Goal: Task Accomplishment & Management: Complete application form

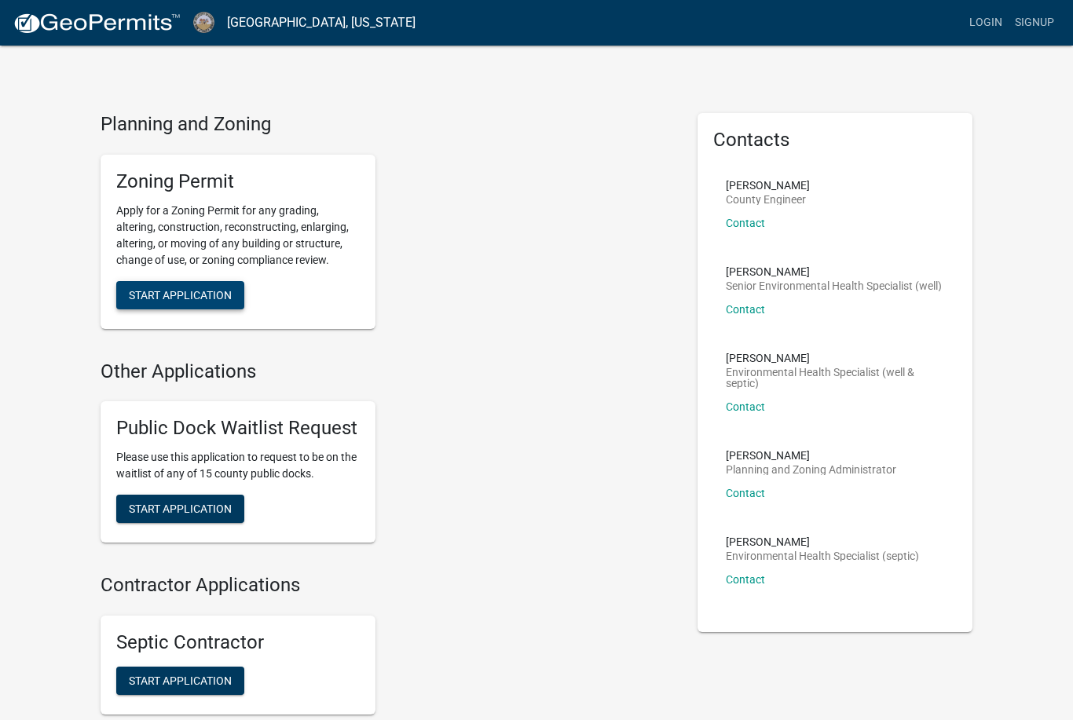
click at [226, 293] on span "Start Application" at bounding box center [180, 294] width 103 height 13
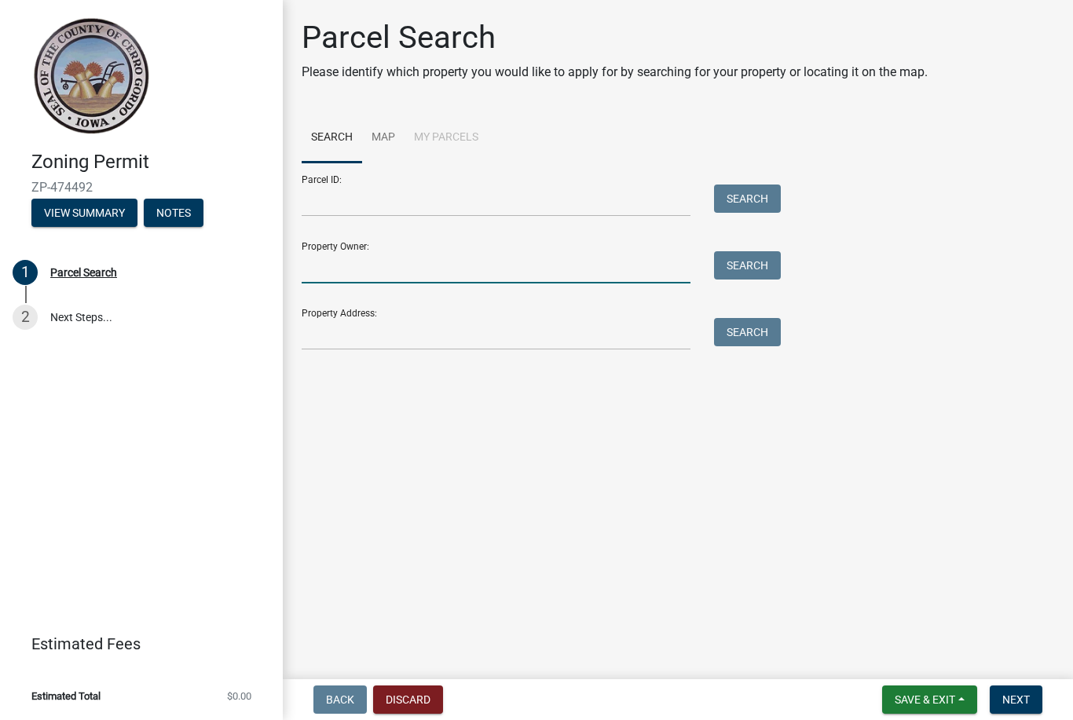
click at [506, 283] on input "Property Owner:" at bounding box center [496, 267] width 389 height 32
click at [763, 267] on button "Search" at bounding box center [747, 265] width 67 height 28
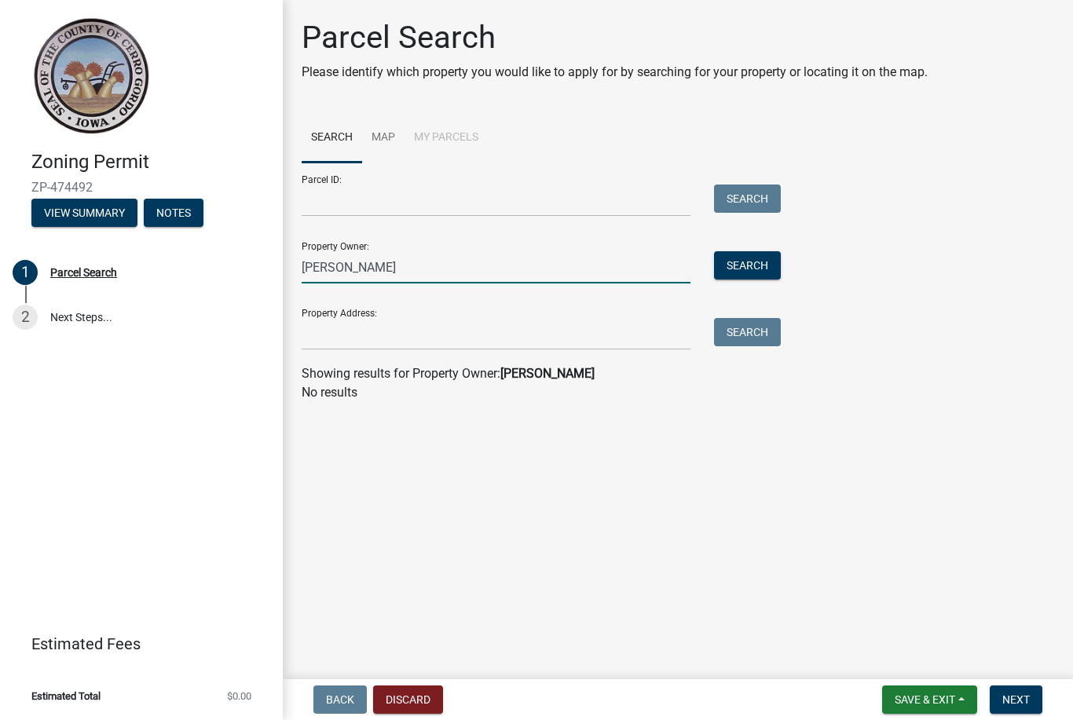
click at [482, 260] on input "Edward Patton" at bounding box center [496, 267] width 389 height 32
type input "E"
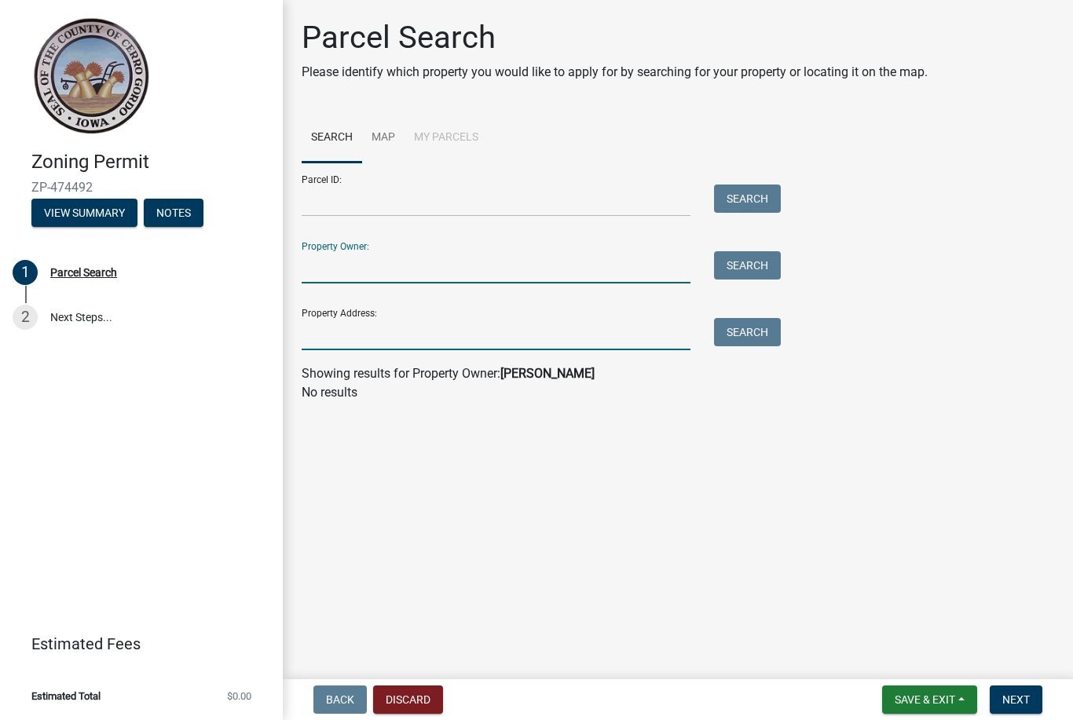
click at [591, 327] on input "Property Address:" at bounding box center [496, 334] width 389 height 32
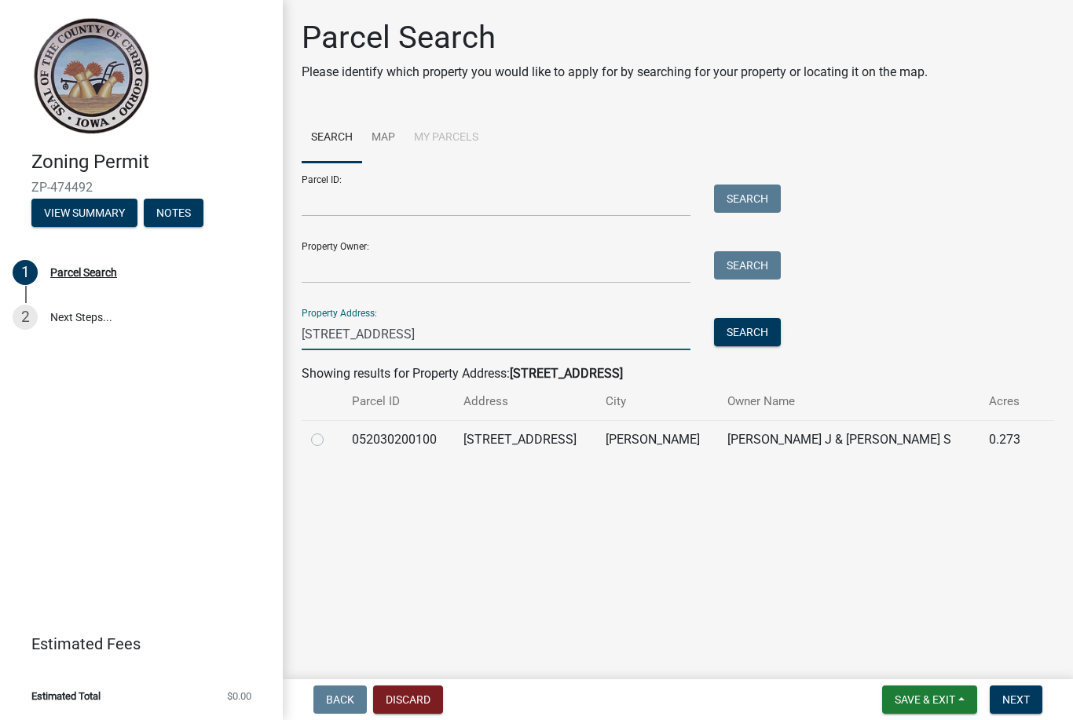
type input "15490 Basswood Avenue"
click at [312, 445] on div at bounding box center [322, 439] width 22 height 19
click at [477, 453] on td "15490 BASSWOOD AVE" at bounding box center [525, 439] width 142 height 38
click at [308, 447] on td at bounding box center [322, 439] width 41 height 38
click at [386, 431] on td "052030200100" at bounding box center [397, 439] width 111 height 38
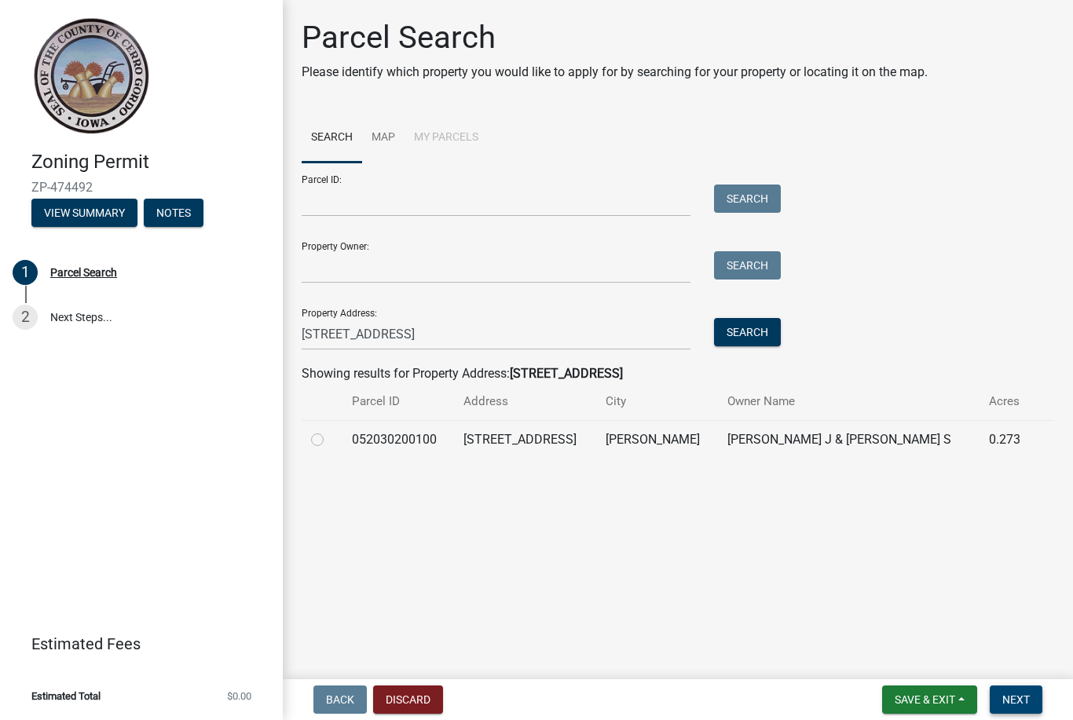
click at [1022, 693] on span "Next" at bounding box center [1015, 699] width 27 height 13
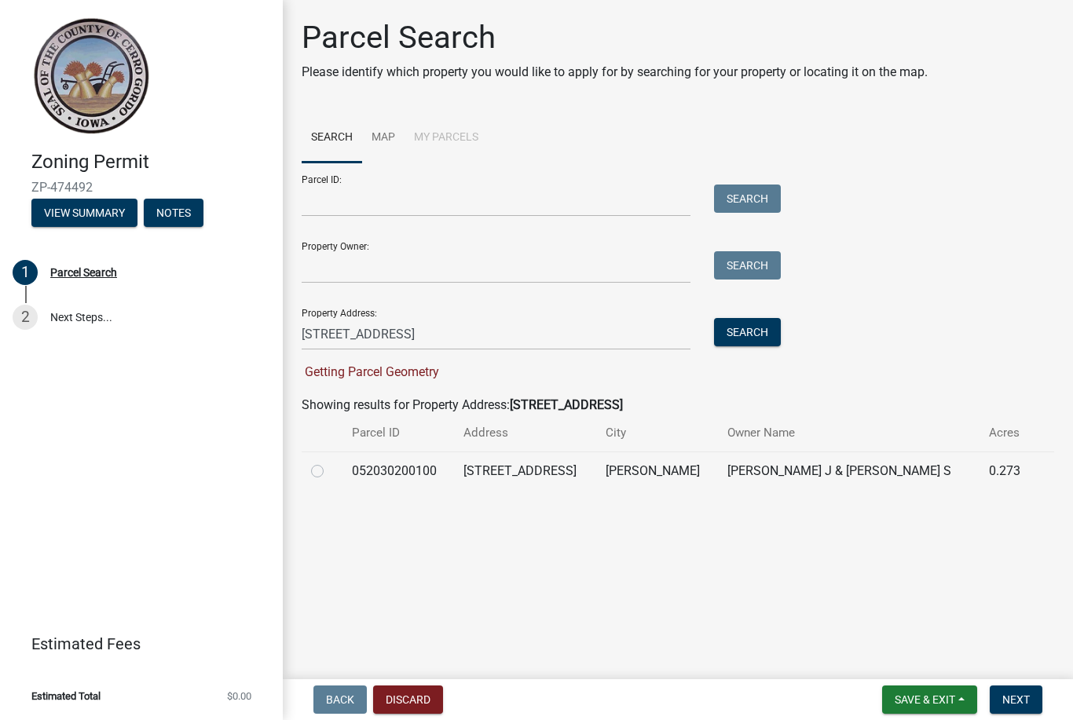
click at [330, 462] on label at bounding box center [330, 462] width 0 height 0
click at [330, 472] on input "radio" at bounding box center [335, 467] width 10 height 10
radio input "true"
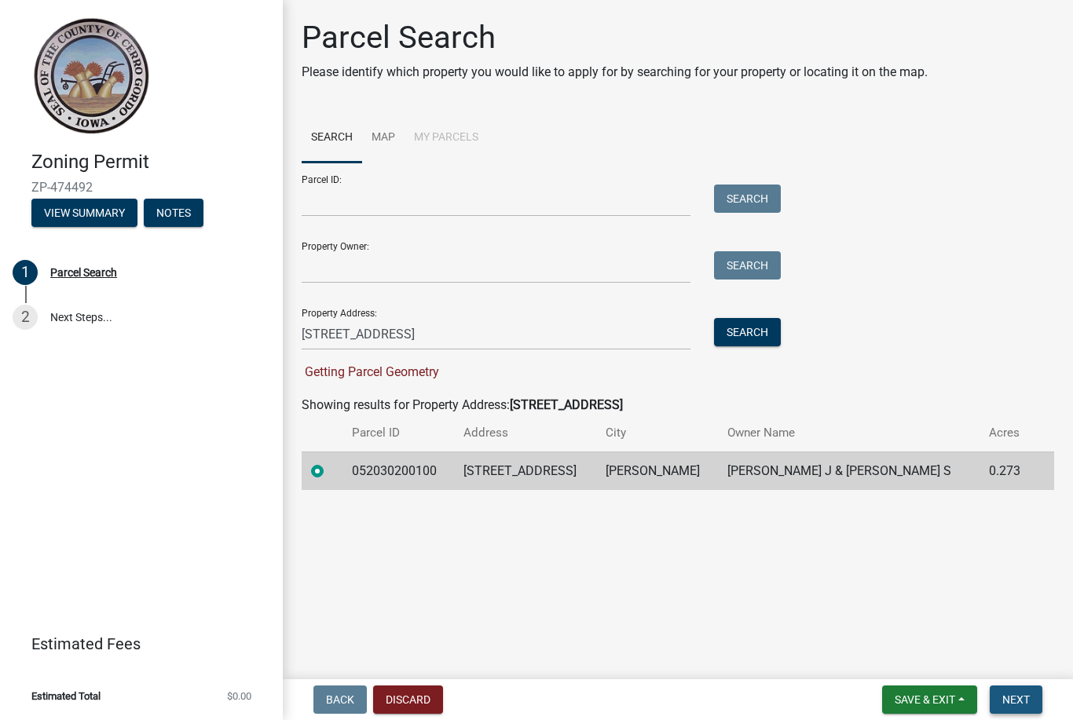
click at [1021, 685] on button "Next" at bounding box center [1015, 699] width 53 height 28
click at [1020, 707] on button "Next" at bounding box center [1015, 699] width 53 height 28
click at [1021, 705] on span "Next" at bounding box center [1015, 699] width 27 height 13
click at [756, 335] on button "Search" at bounding box center [747, 332] width 67 height 28
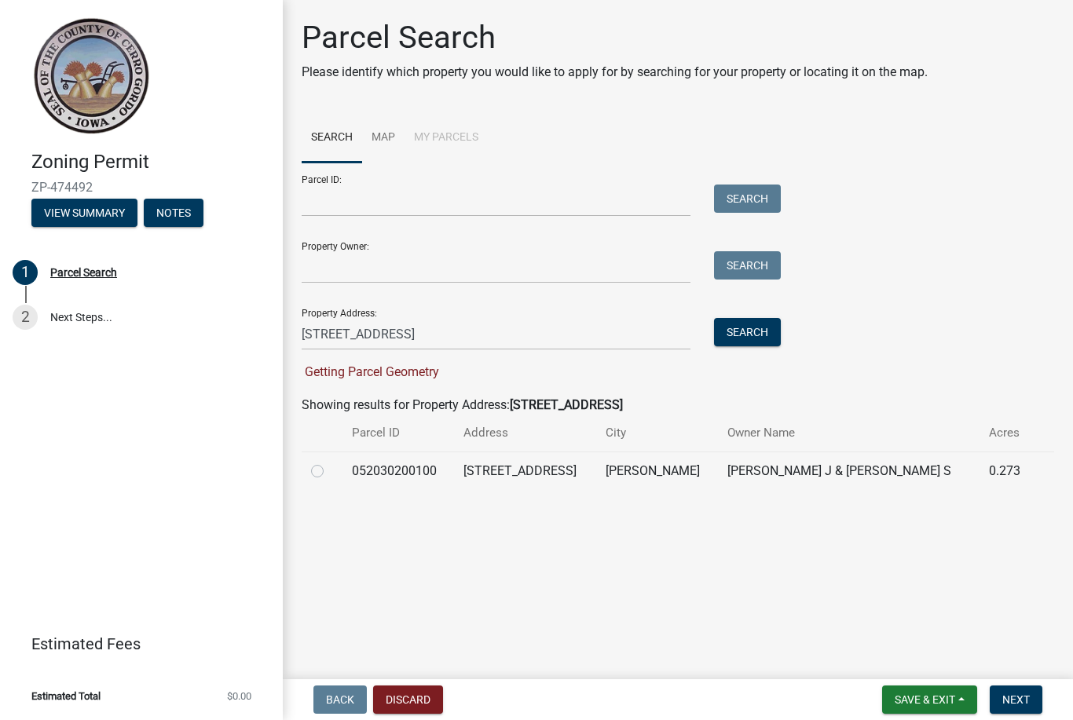
click at [321, 463] on div at bounding box center [322, 471] width 22 height 19
click at [330, 462] on label at bounding box center [330, 462] width 0 height 0
click at [330, 472] on input "radio" at bounding box center [335, 467] width 10 height 10
radio input "true"
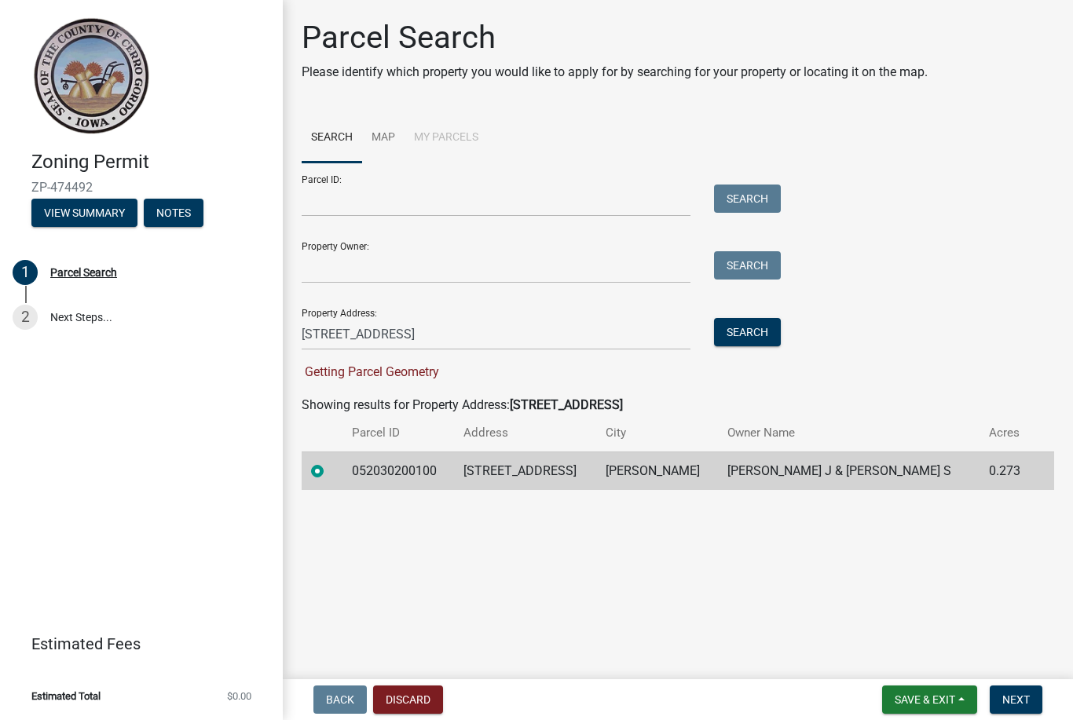
click at [315, 479] on main "Parcel Search Please identify which property you would like to apply for by sea…" at bounding box center [678, 336] width 790 height 673
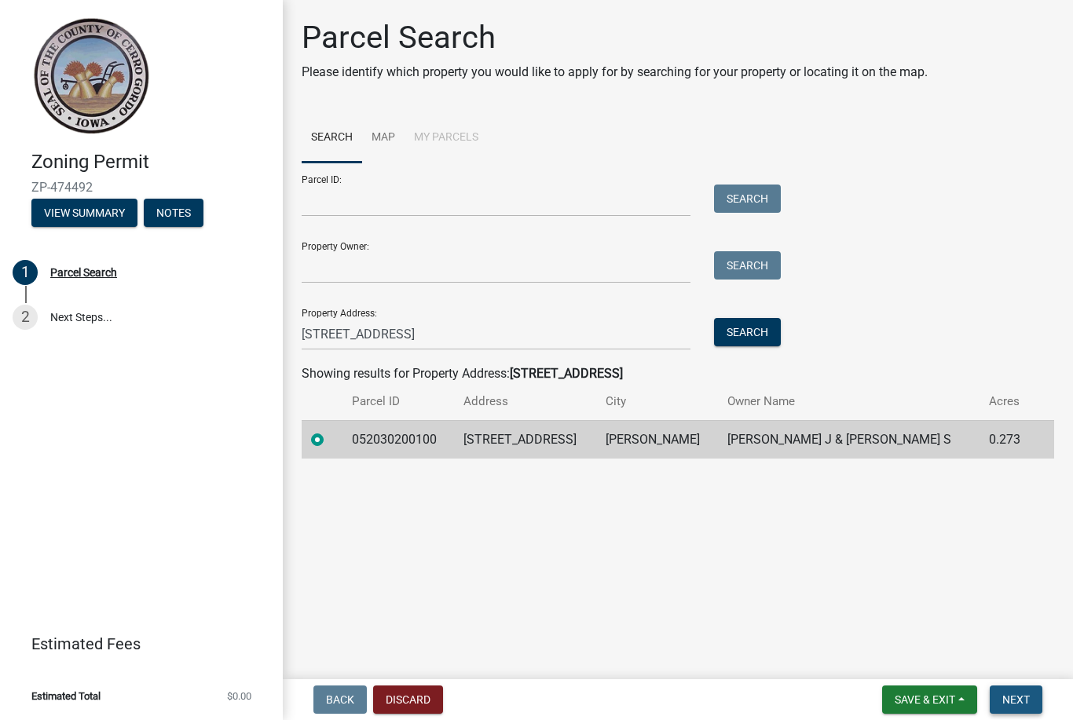
click at [1018, 706] on span "Next" at bounding box center [1015, 699] width 27 height 13
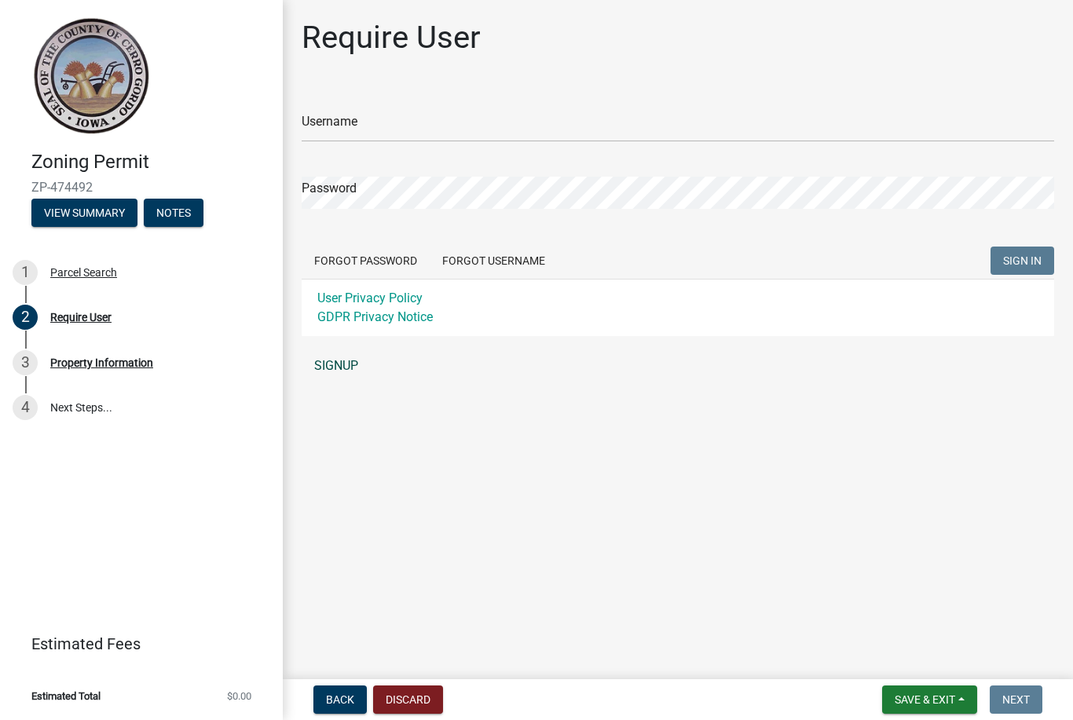
click at [342, 375] on link "SIGNUP" at bounding box center [678, 365] width 752 height 31
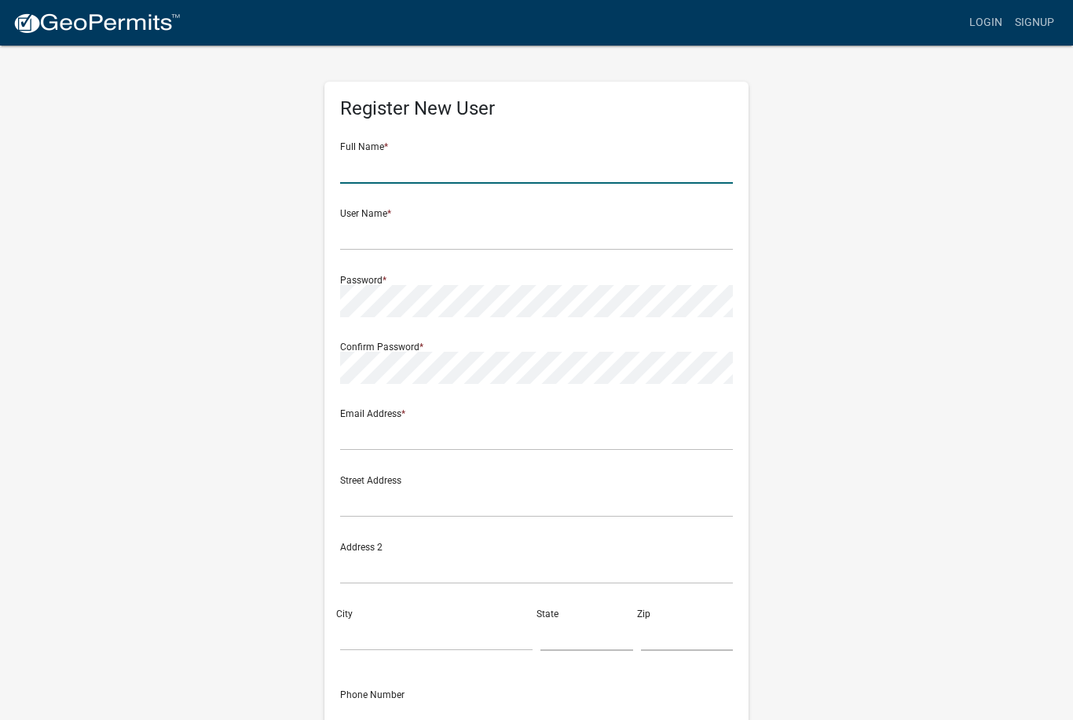
click at [602, 159] on input "text" at bounding box center [536, 168] width 393 height 32
click at [540, 174] on input "Ed" at bounding box center [536, 168] width 393 height 32
type input "Ed Patton"
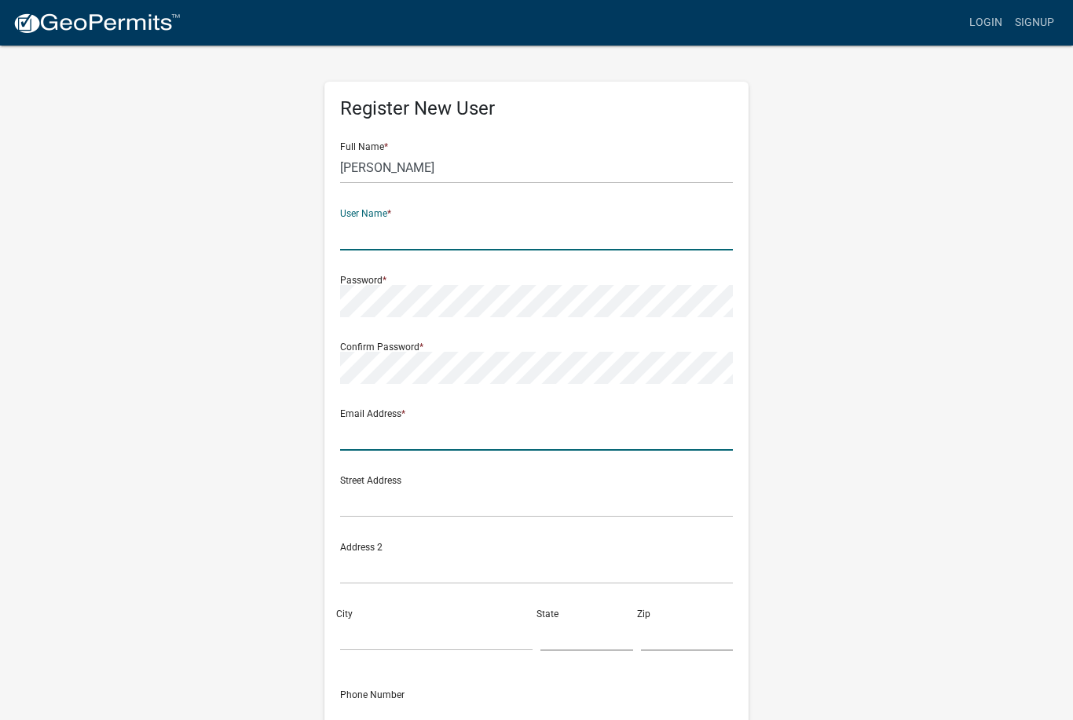
type input "patton9722@yahoo.com"
click at [500, 234] on input "text" at bounding box center [536, 234] width 393 height 32
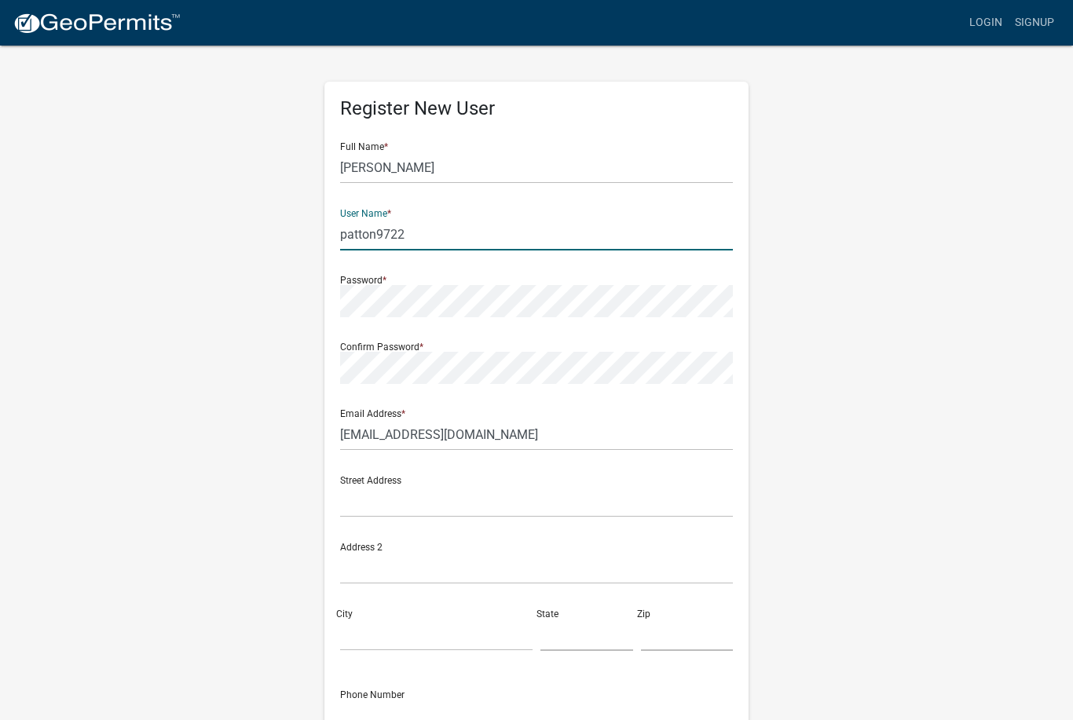
type input "patton9722"
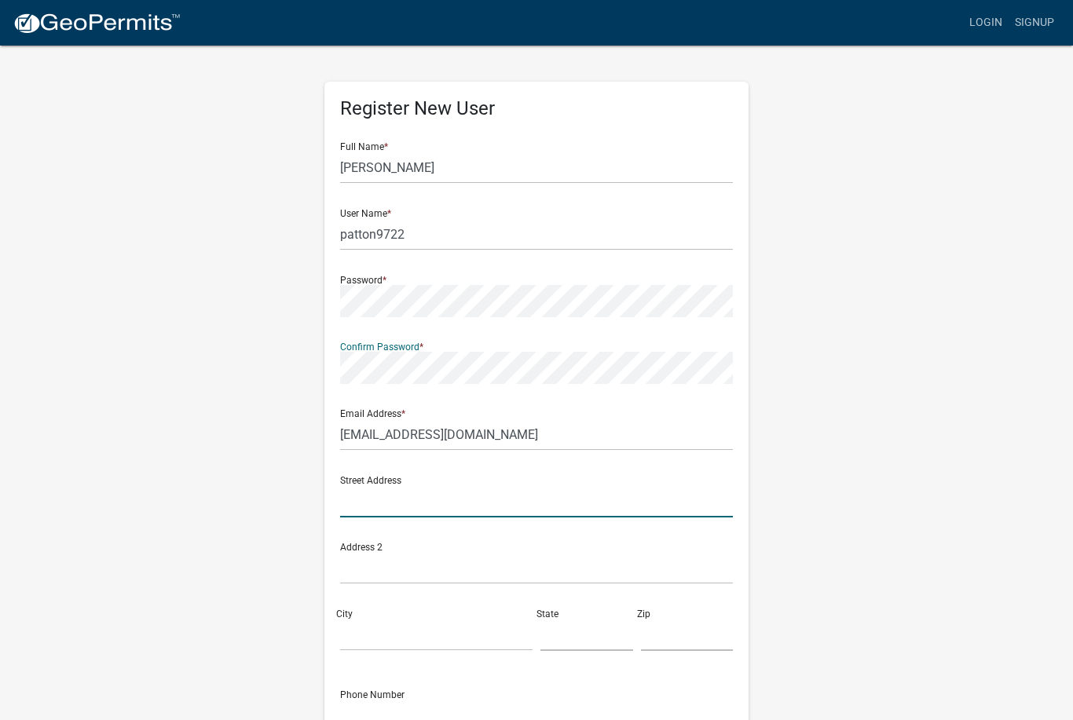
click at [608, 503] on input "text" at bounding box center [536, 501] width 393 height 32
type input "15490 Basswood Ave"
click at [704, 552] on input "text" at bounding box center [536, 568] width 393 height 32
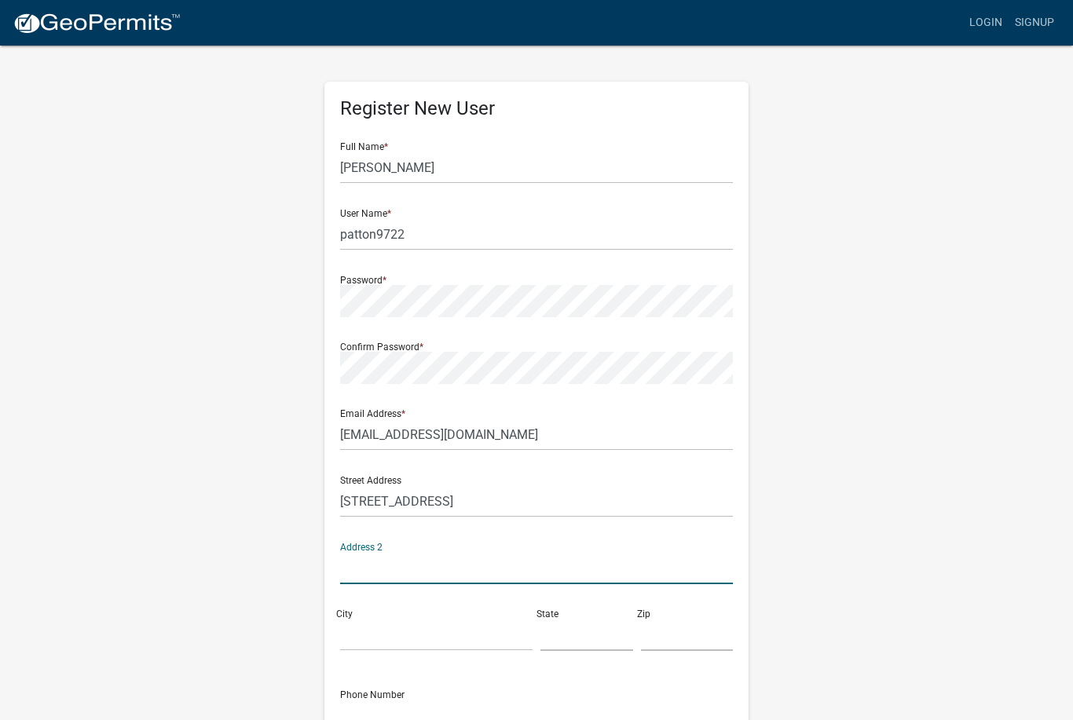
scroll to position [113, 0]
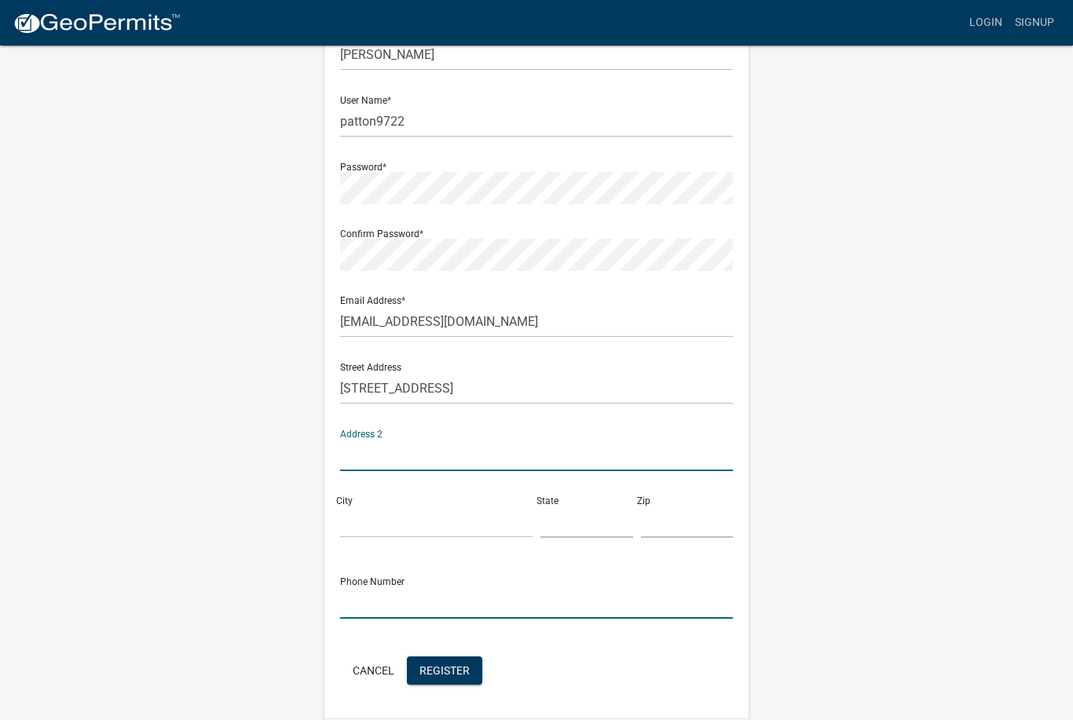
click at [723, 608] on input "text" at bounding box center [536, 603] width 393 height 32
click at [408, 517] on input "City" at bounding box center [436, 522] width 192 height 32
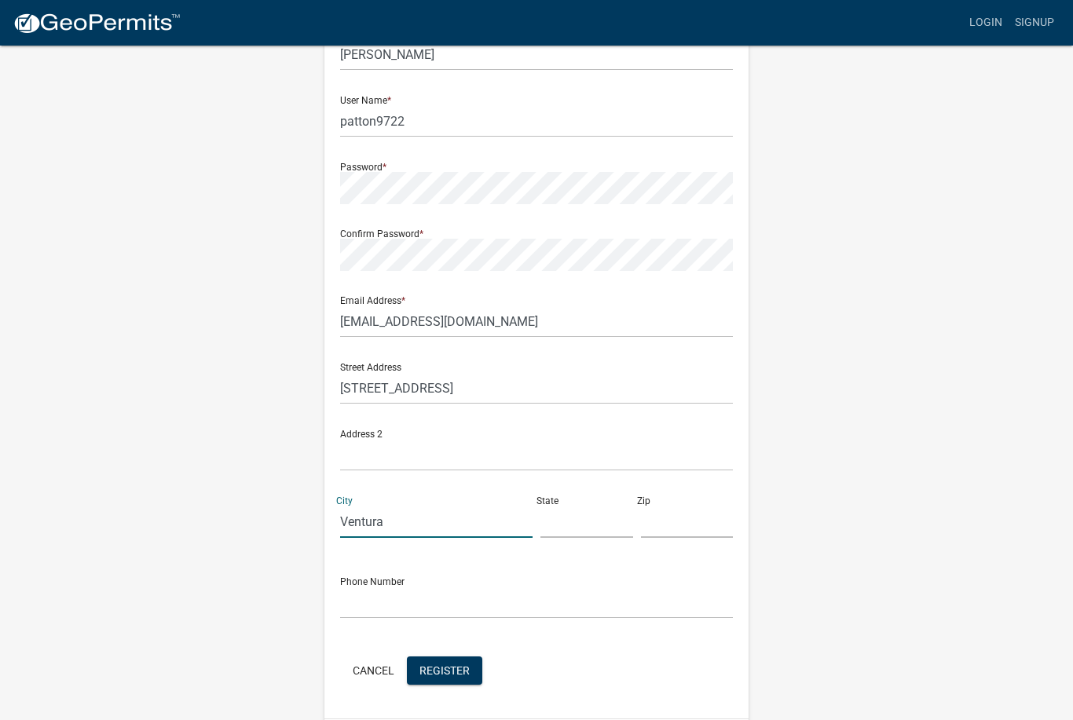
type input "Ventura"
type input "Iowa"
type input "50482"
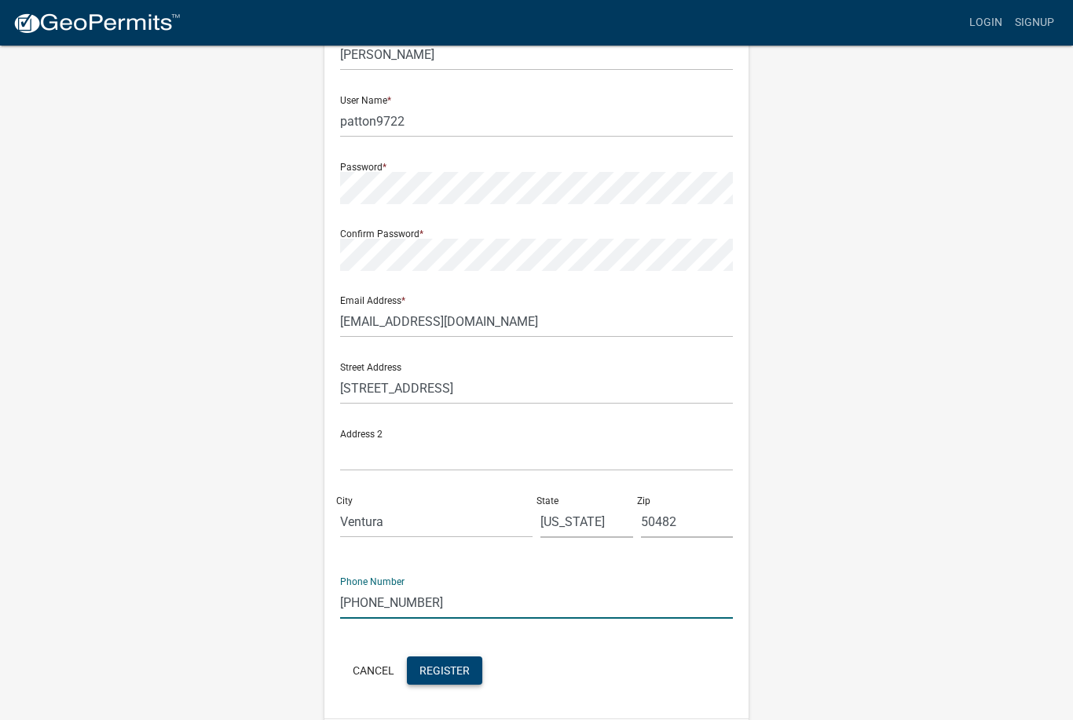
type input "641-355-3553"
click at [457, 674] on span "Register" at bounding box center [444, 669] width 50 height 13
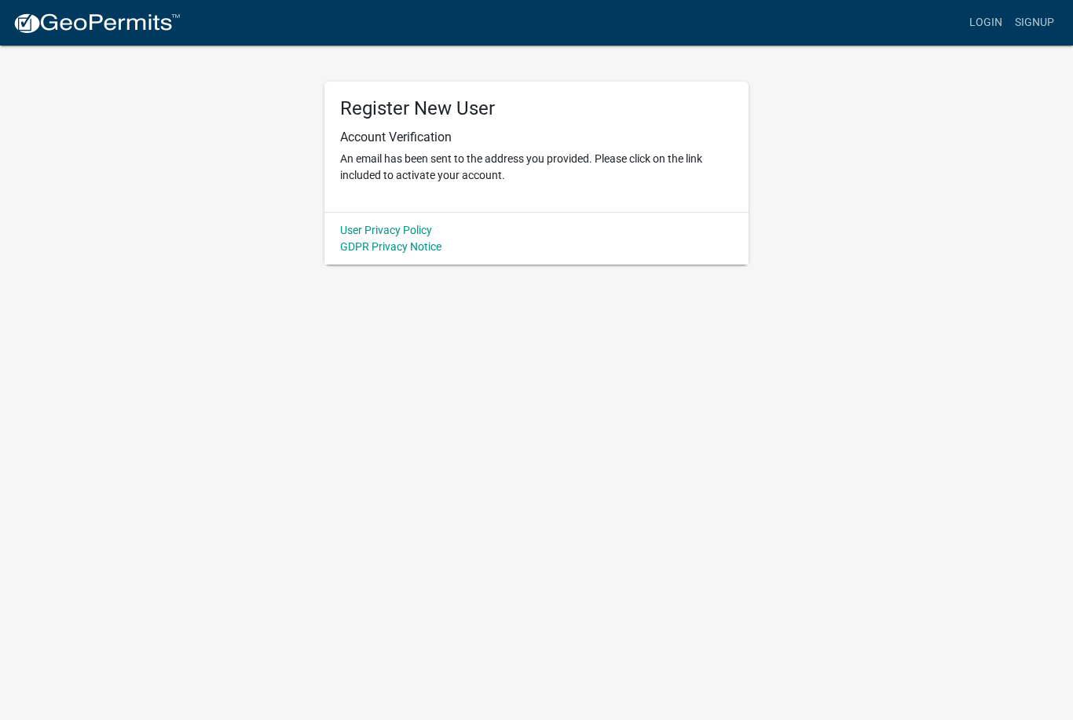
scroll to position [0, 0]
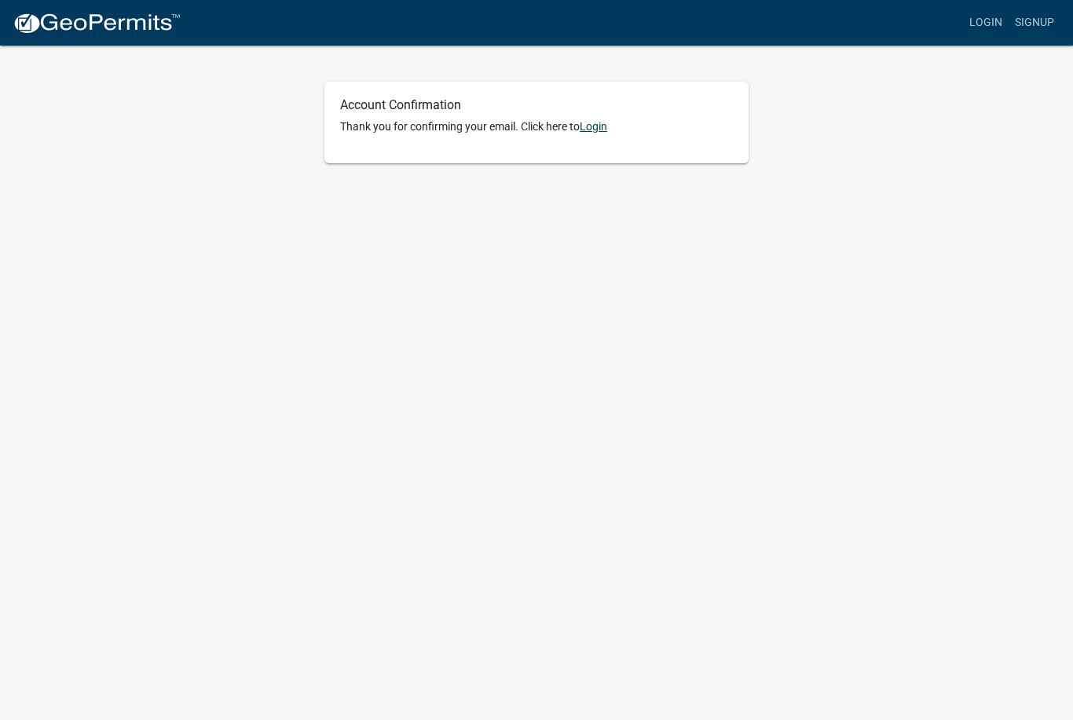
click at [602, 131] on link "Login" at bounding box center [592, 126] width 27 height 13
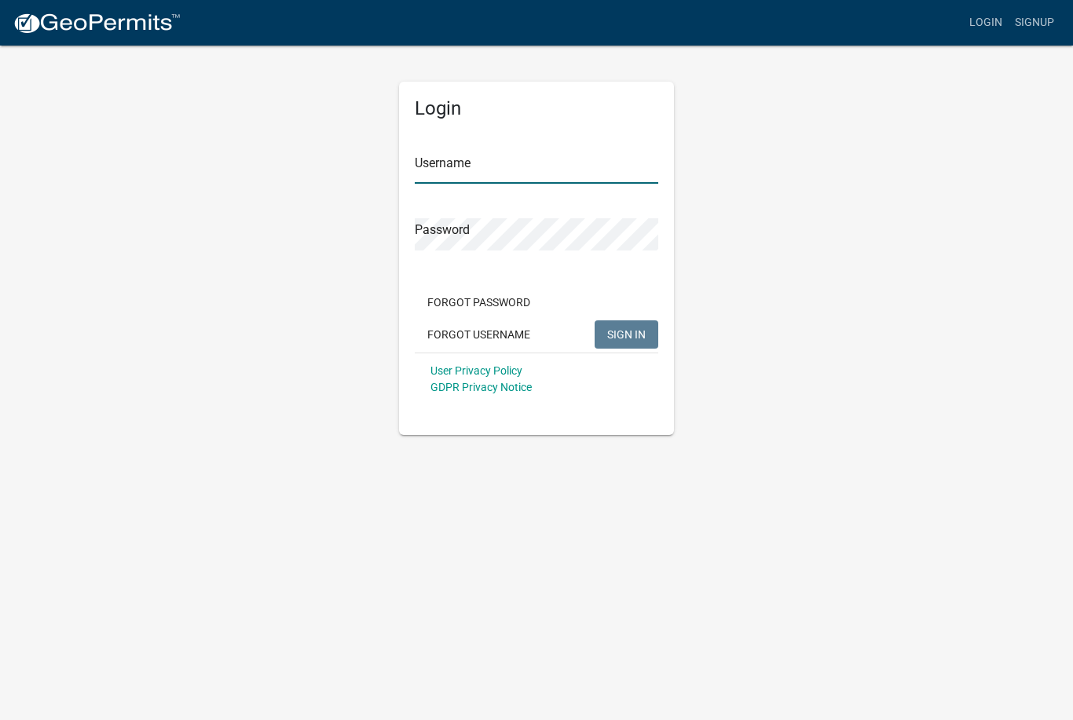
click at [537, 170] on input "Username" at bounding box center [536, 168] width 243 height 32
type input "[PERSON_NAME]!bass"
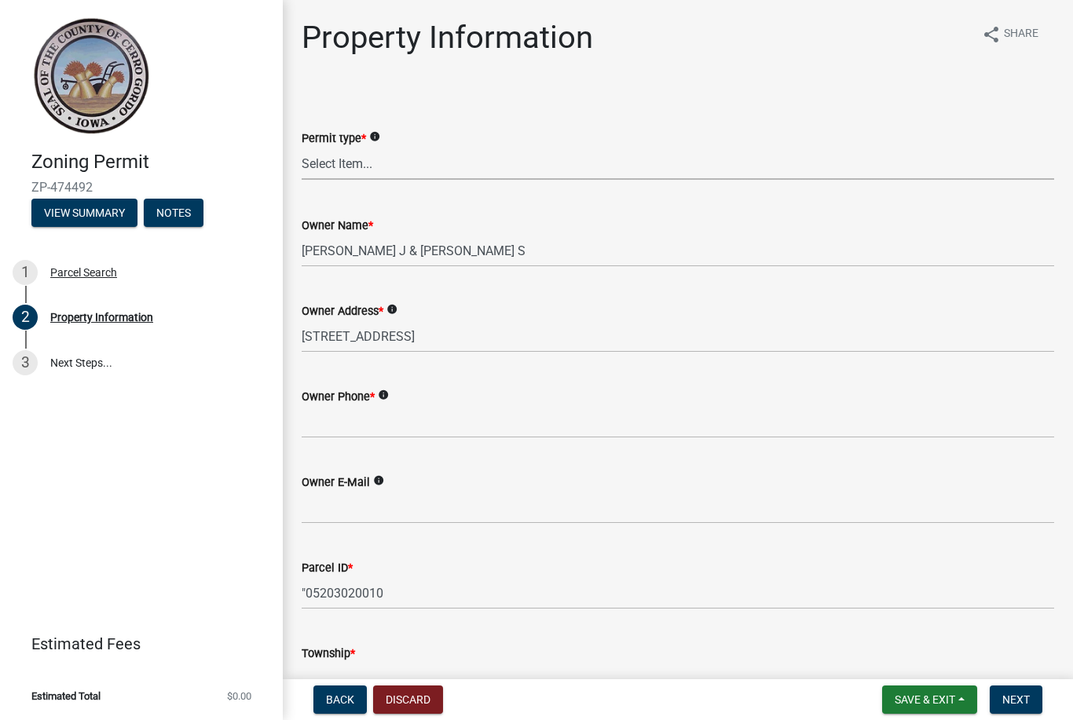
click at [391, 162] on select "Select Item... New Request Permit Renewal" at bounding box center [678, 164] width 752 height 32
select select "7a5a2478-5b3b-459e-a372-388ca56f6284"
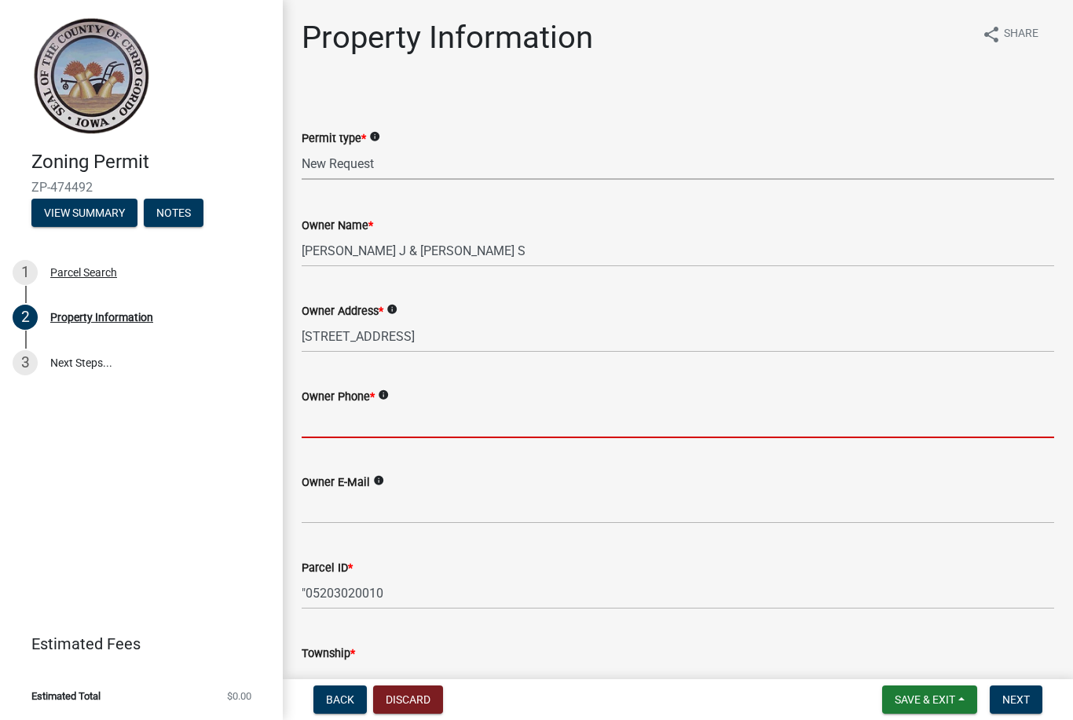
click at [690, 431] on input "Owner Phone *" at bounding box center [678, 422] width 752 height 32
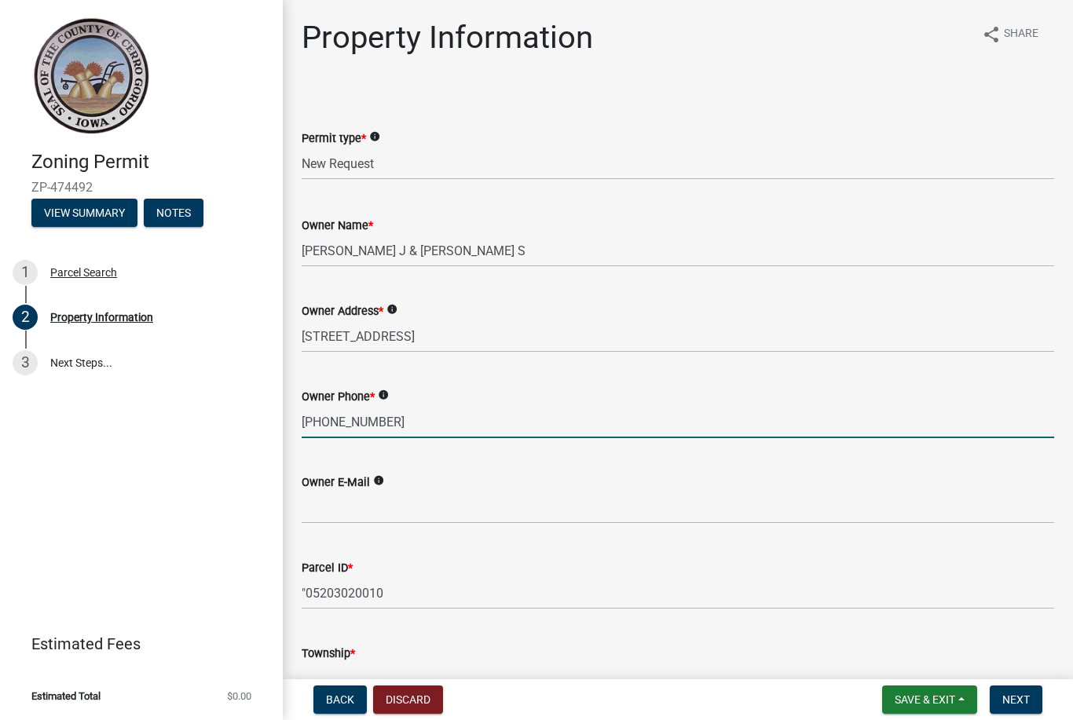
type input "641-355-3553"
click at [510, 513] on input "Owner E-Mail" at bounding box center [678, 508] width 752 height 32
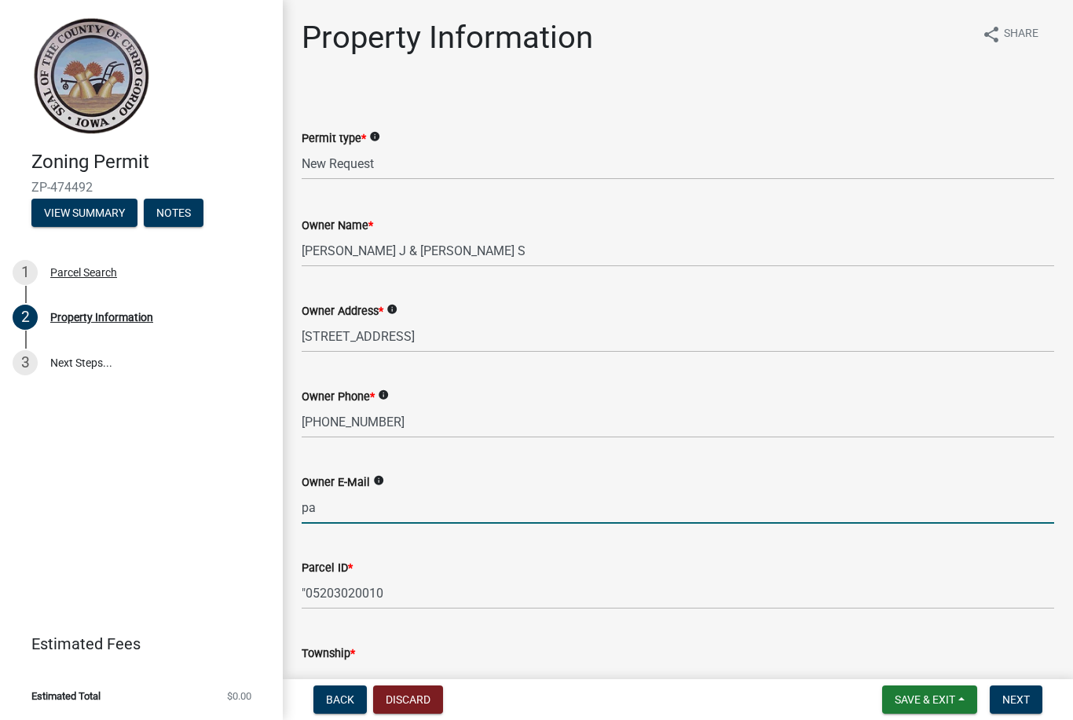
type input "patton9722@yahoo.com"
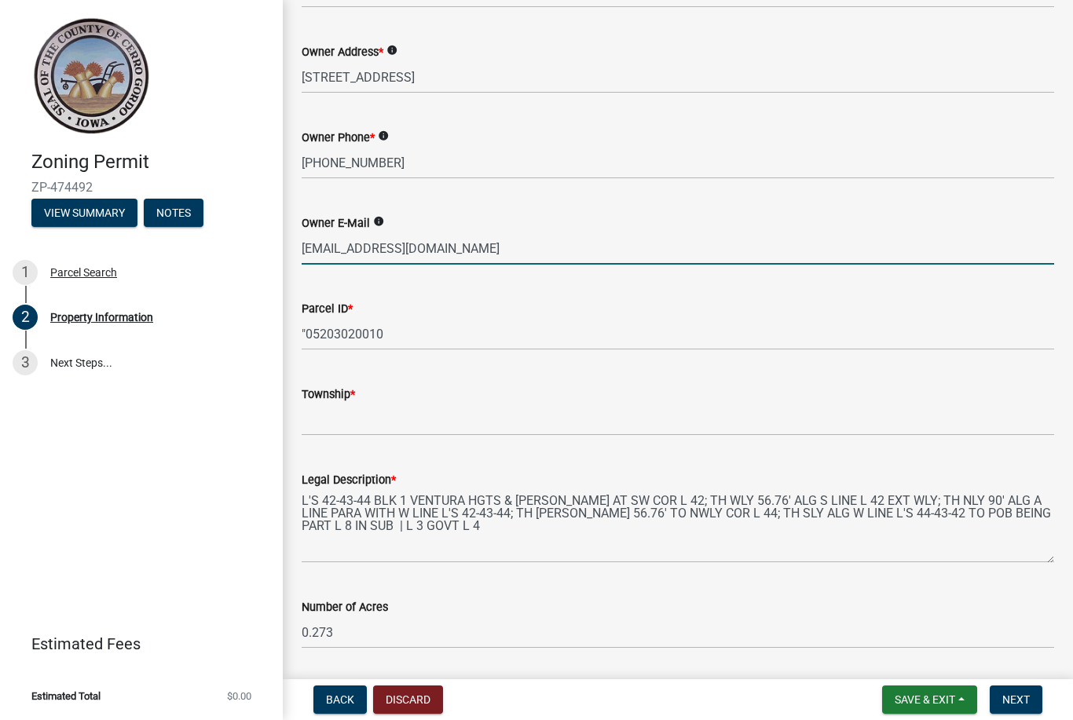
scroll to position [276, 0]
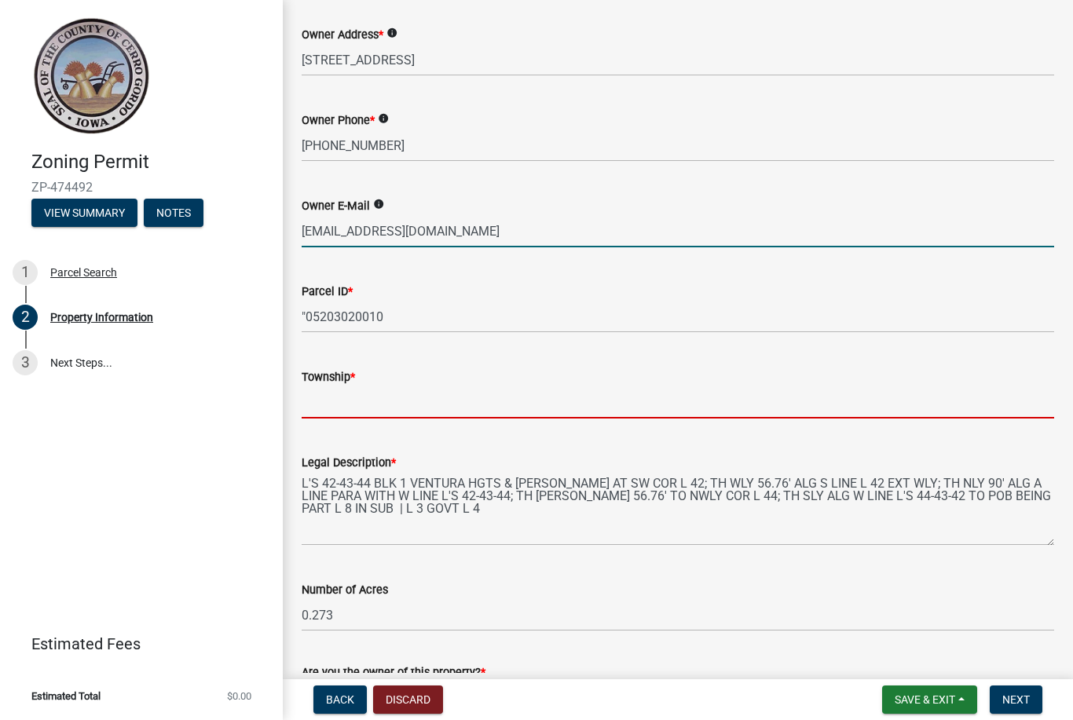
click at [907, 394] on input "Township *" at bounding box center [678, 402] width 752 height 32
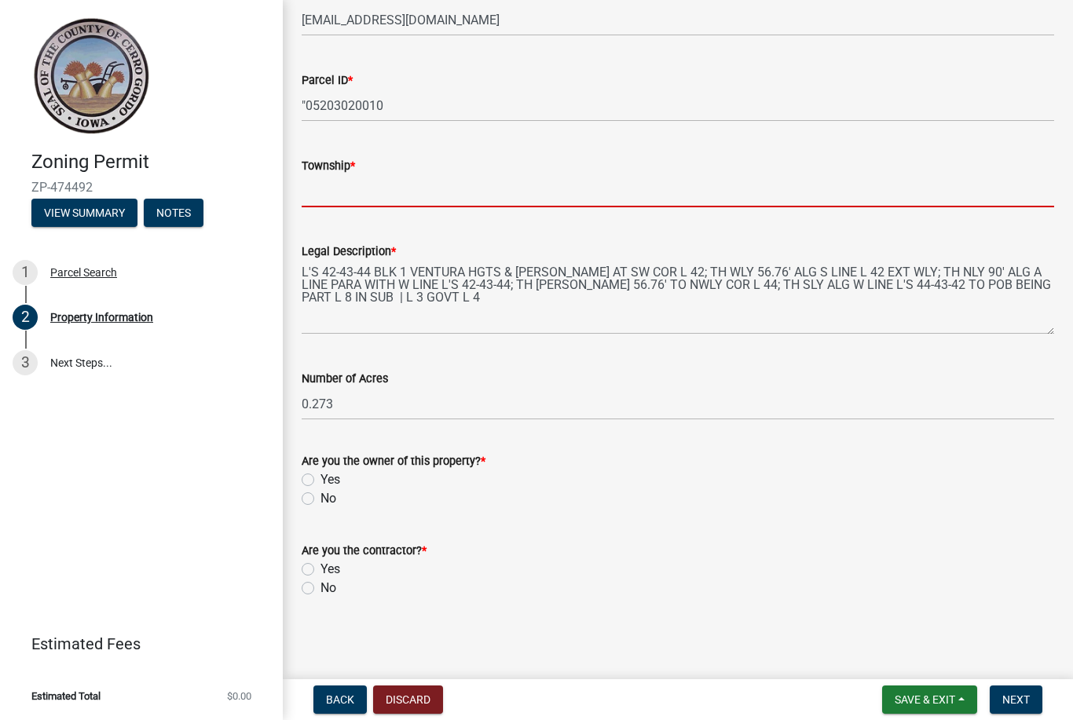
scroll to position [488, 0]
click at [309, 481] on div "Are you the owner of this property? * Yes No" at bounding box center [678, 479] width 752 height 57
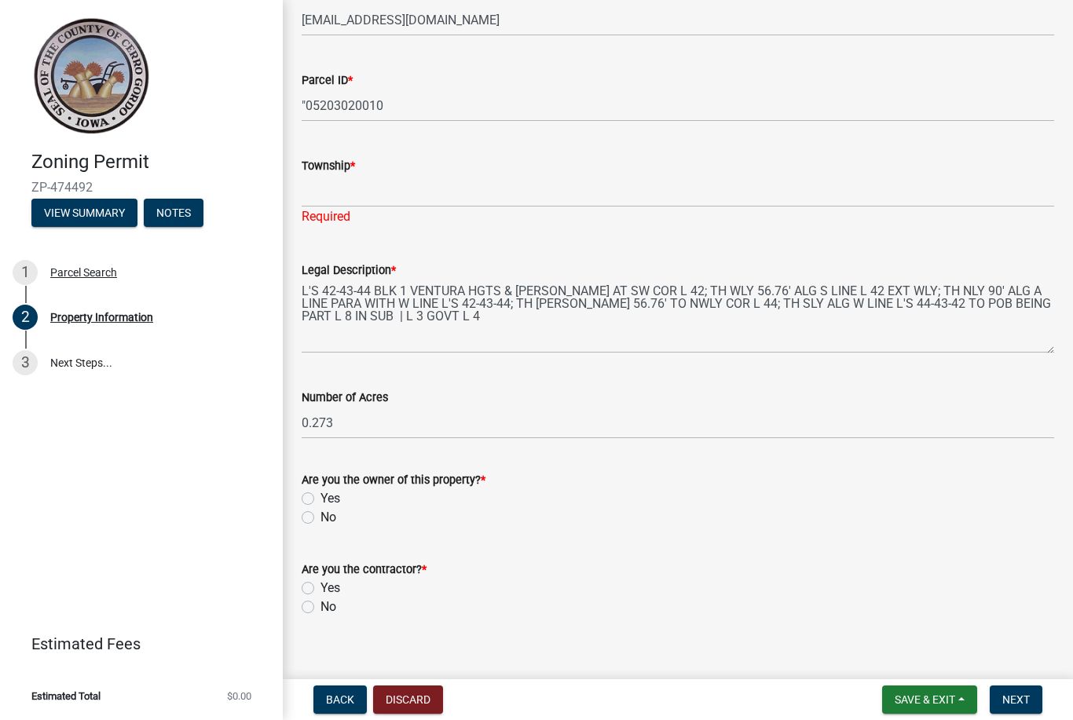
click at [320, 498] on label "Yes" at bounding box center [330, 498] width 20 height 19
click at [320, 498] on input "Yes" at bounding box center [325, 494] width 10 height 10
radio input "true"
click at [320, 610] on label "No" at bounding box center [328, 607] width 16 height 19
click at [320, 608] on input "No" at bounding box center [325, 603] width 10 height 10
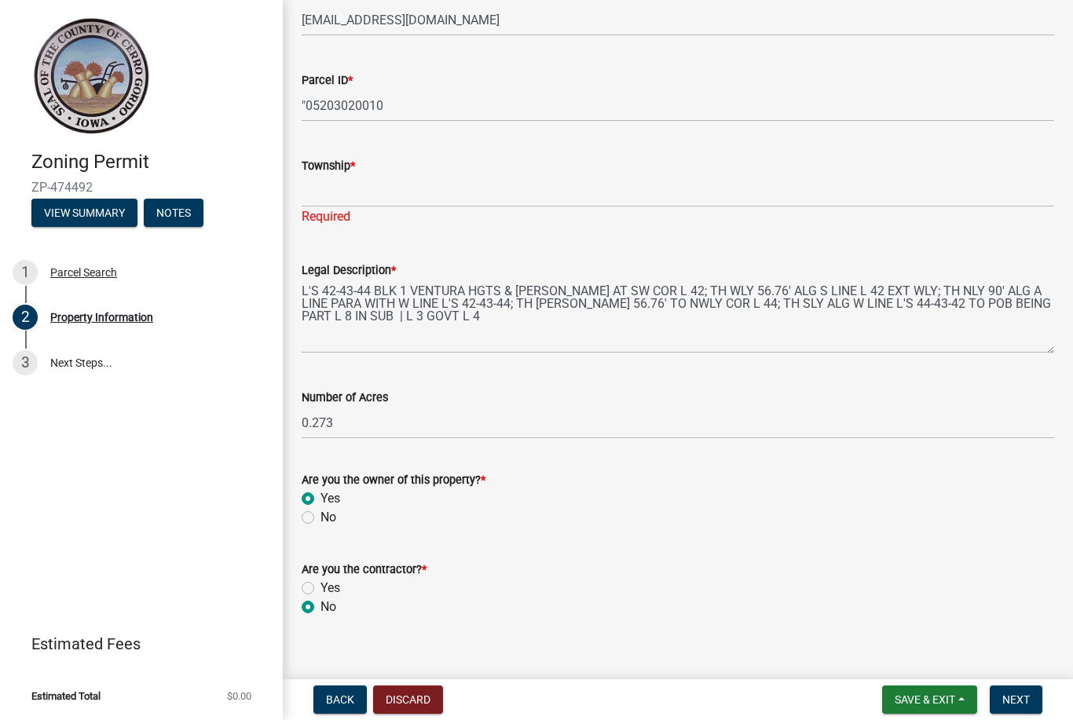
radio input "true"
click at [492, 193] on input "Township *" at bounding box center [678, 191] width 752 height 32
type input "Clear Lake"
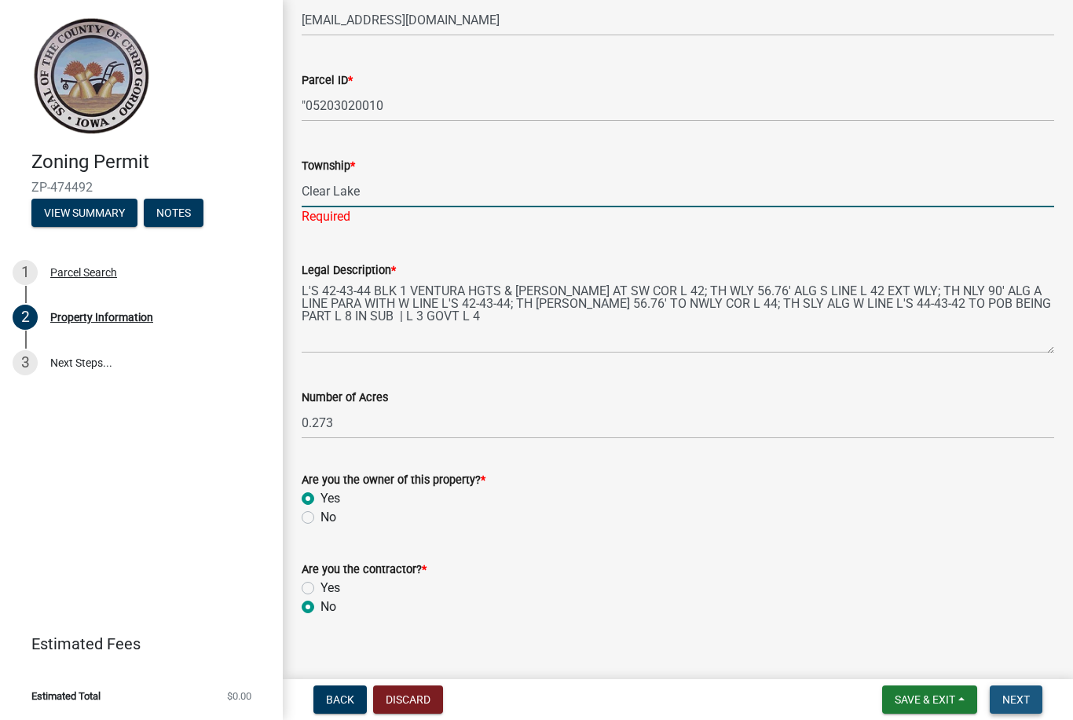
click at [1024, 696] on span "Next" at bounding box center [1015, 699] width 27 height 13
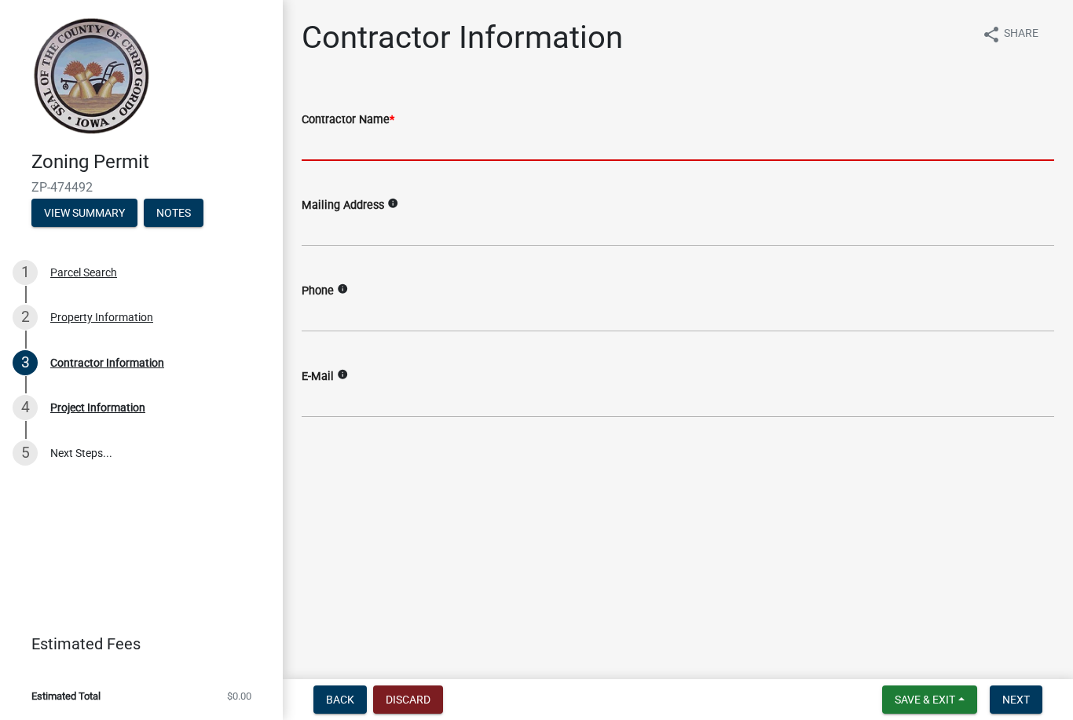
click at [489, 143] on input "Contractor Name *" at bounding box center [678, 145] width 752 height 32
type input "Scott Germundson"
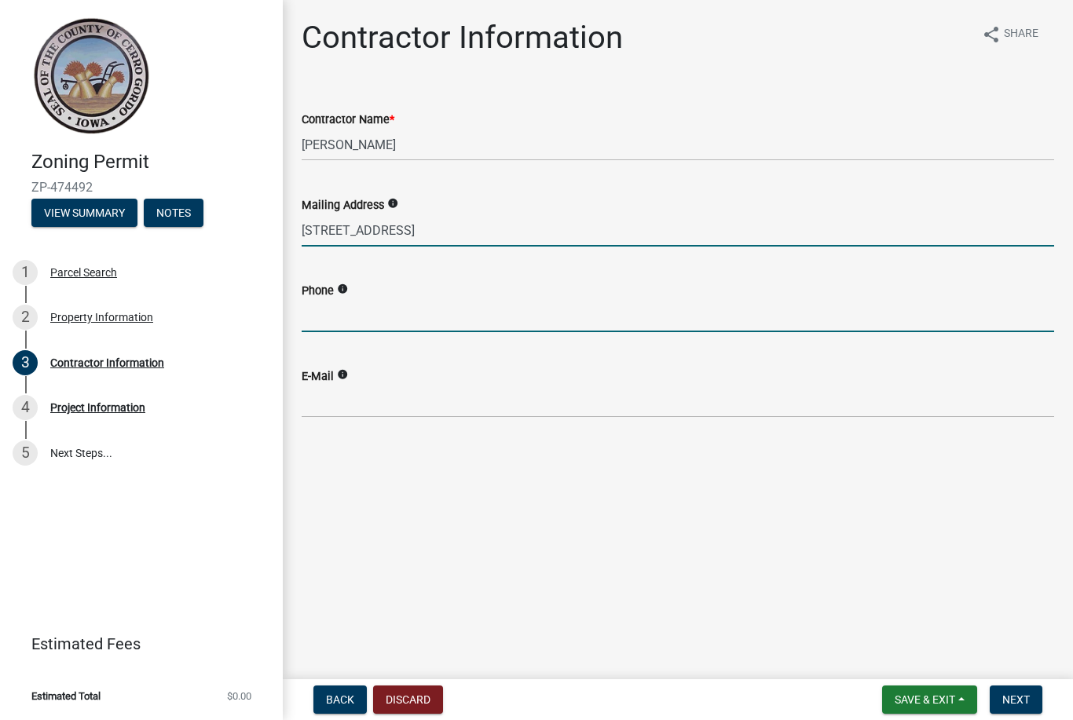
click at [652, 232] on input "1609 8th St SW" at bounding box center [678, 230] width 752 height 32
type input "1609 8th St SW Mason City, Ia 50401"
type input "641-210-8980"
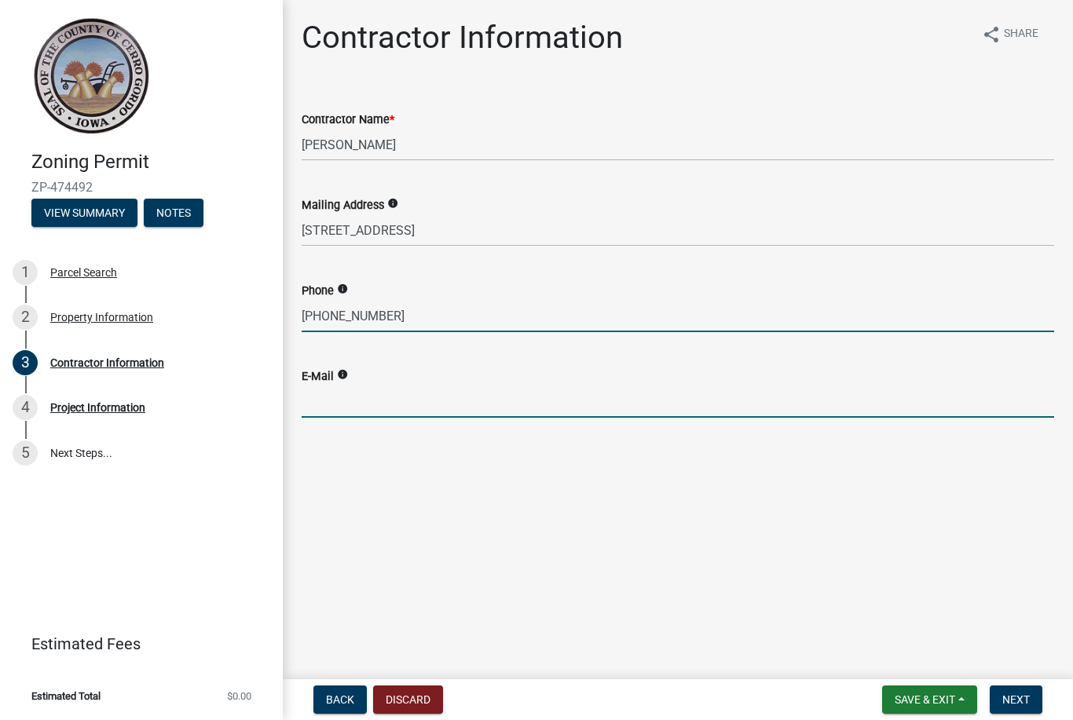
click at [740, 394] on input "E-Mail" at bounding box center [678, 402] width 752 height 32
click at [1024, 703] on span "Next" at bounding box center [1015, 699] width 27 height 13
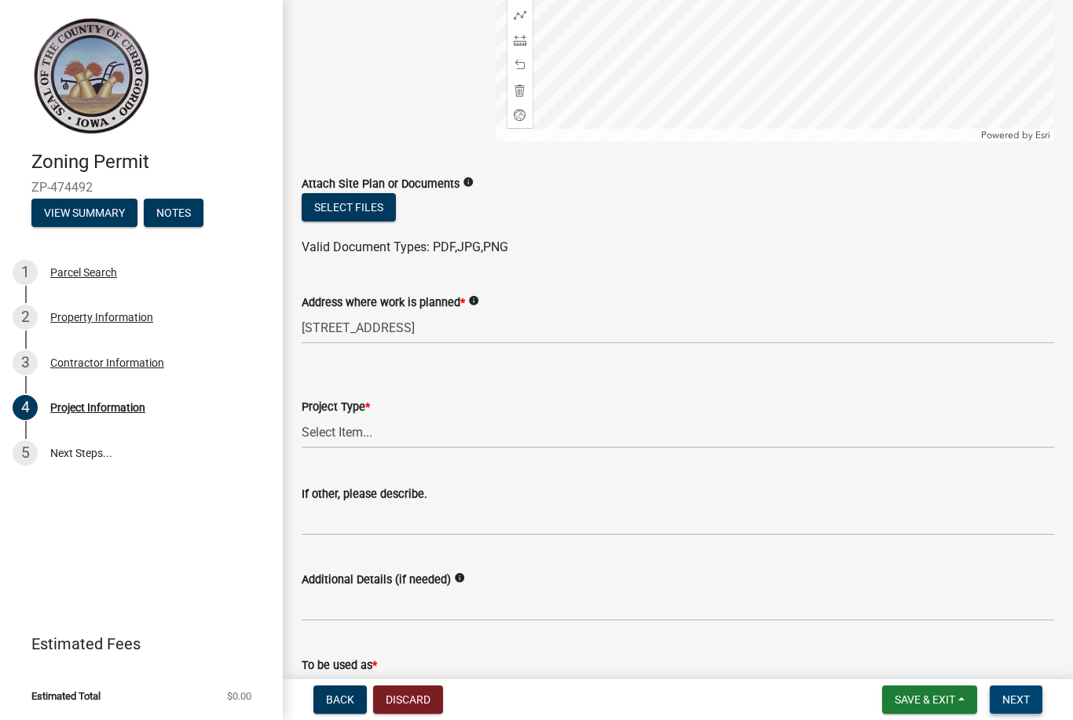
scroll to position [364, 0]
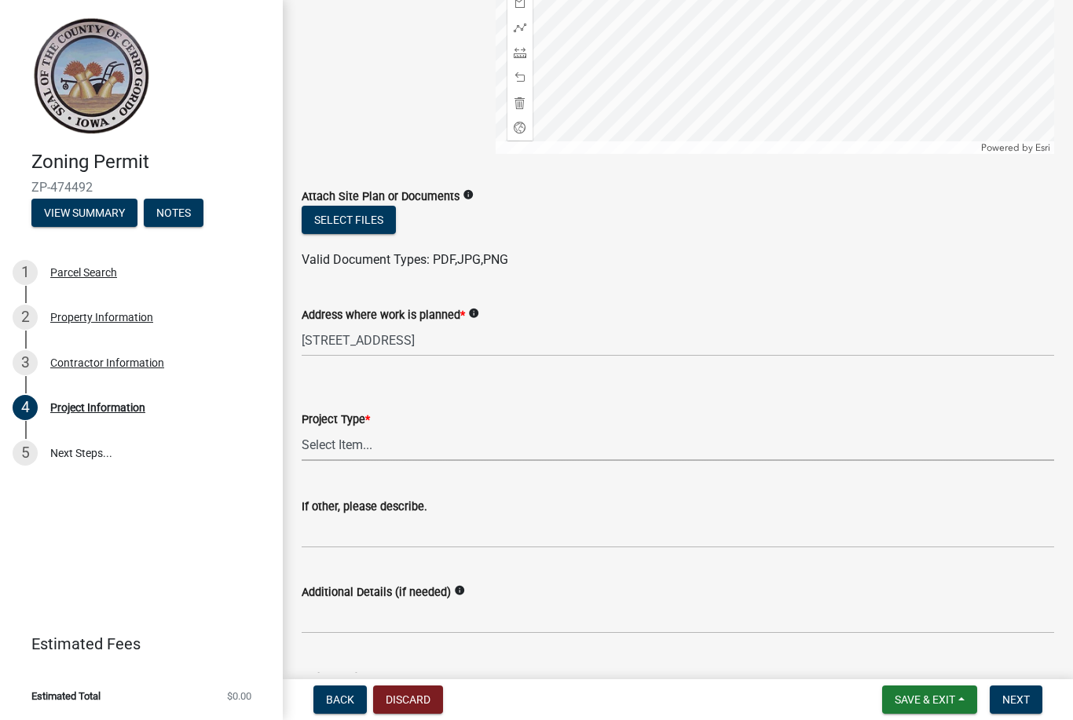
click at [323, 444] on select "Select Item... Dwelling Dwelling addition Accessory building Accessory building…" at bounding box center [678, 445] width 752 height 32
select select "c33da19a-5b3e-4f51-a669-d4d436de7689"
click at [696, 443] on select "Select Item... Dwelling Dwelling addition Accessory building Accessory building…" at bounding box center [678, 445] width 752 height 32
click at [510, 540] on input "If other, please describe." at bounding box center [678, 532] width 752 height 32
type input "Reshingle"
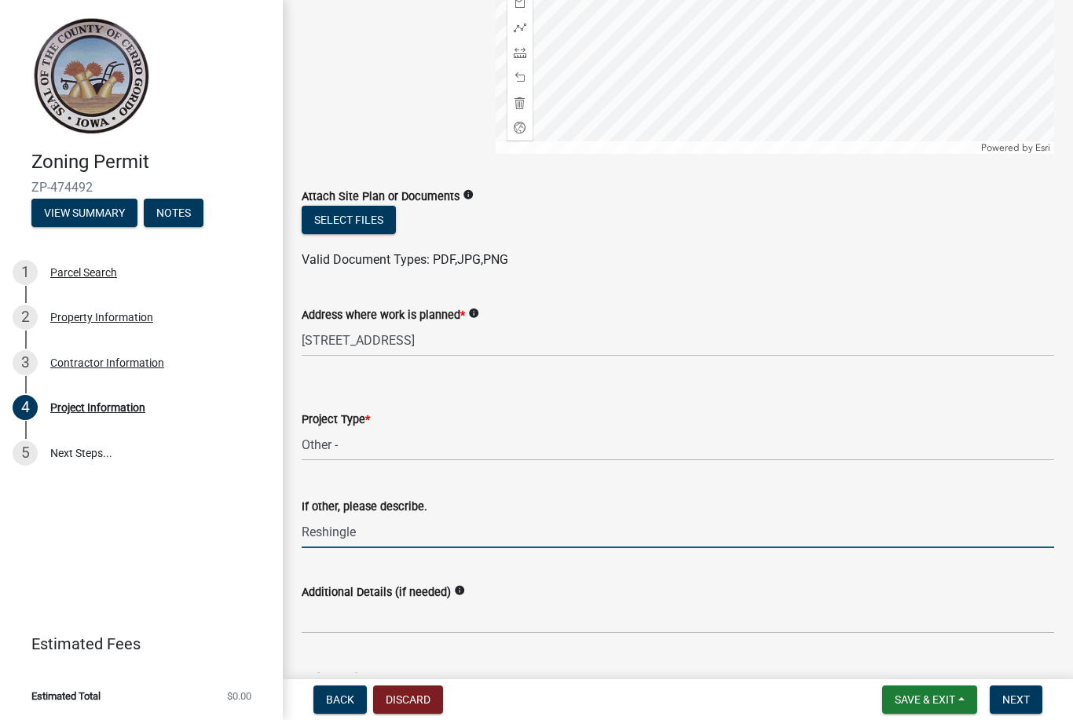
click at [323, 535] on input "Reshingle" at bounding box center [678, 532] width 752 height 32
type input "T"
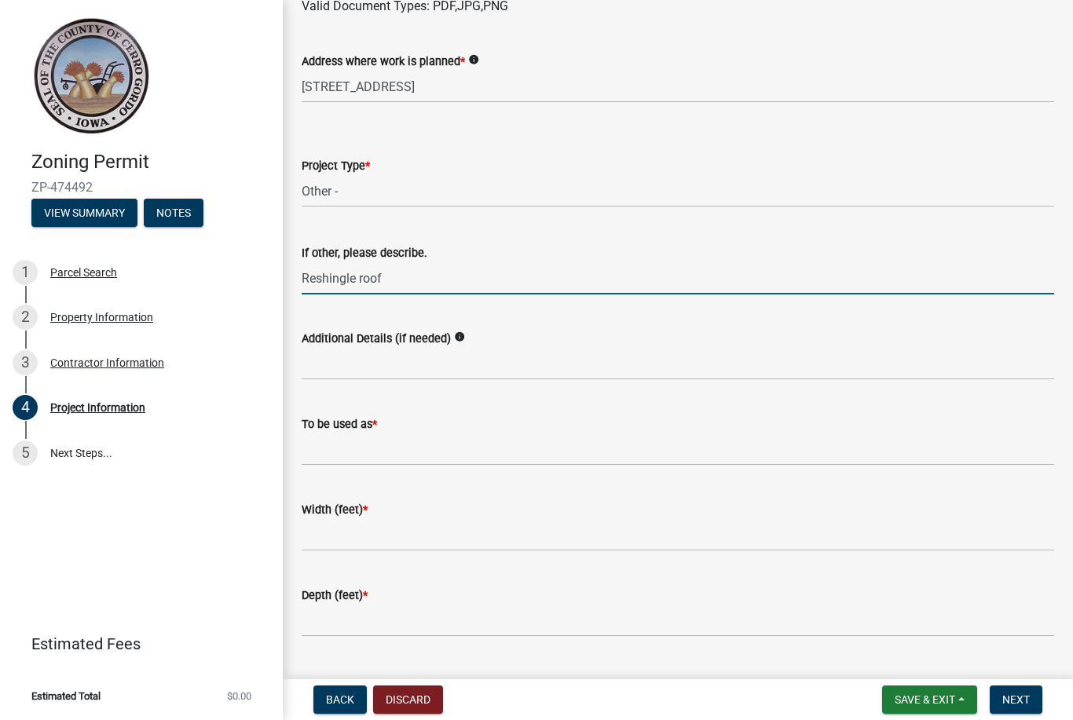
scroll to position [619, 0]
type input "Reshingle roof"
click at [743, 450] on input "To be used as *" at bounding box center [678, 449] width 752 height 32
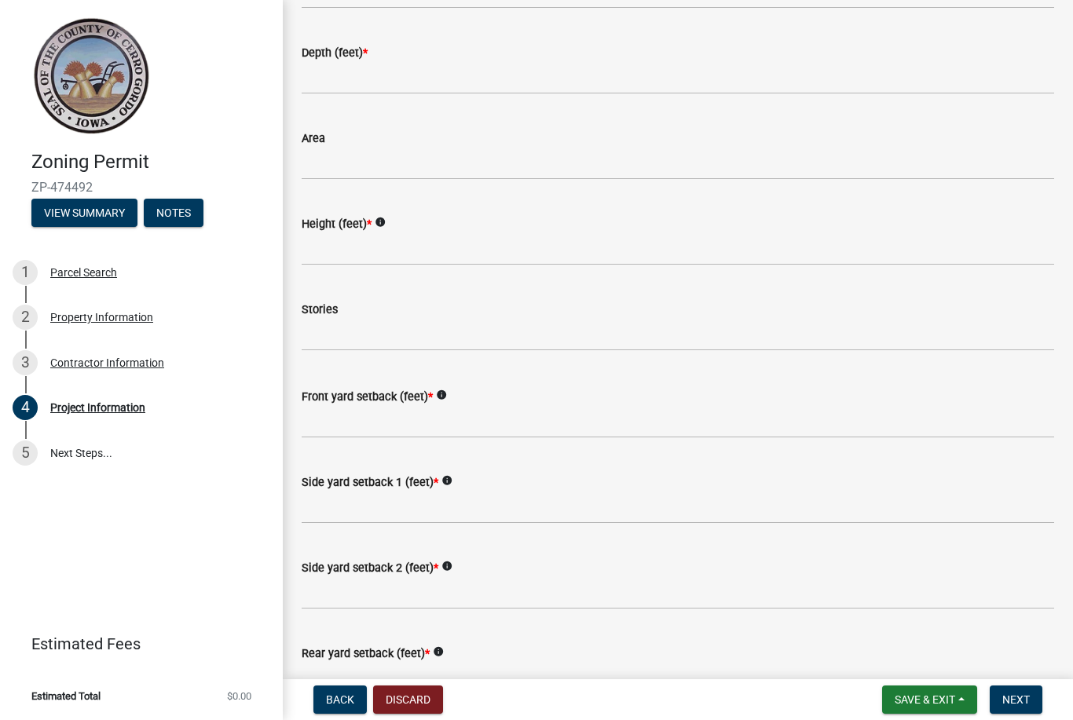
scroll to position [1157, 0]
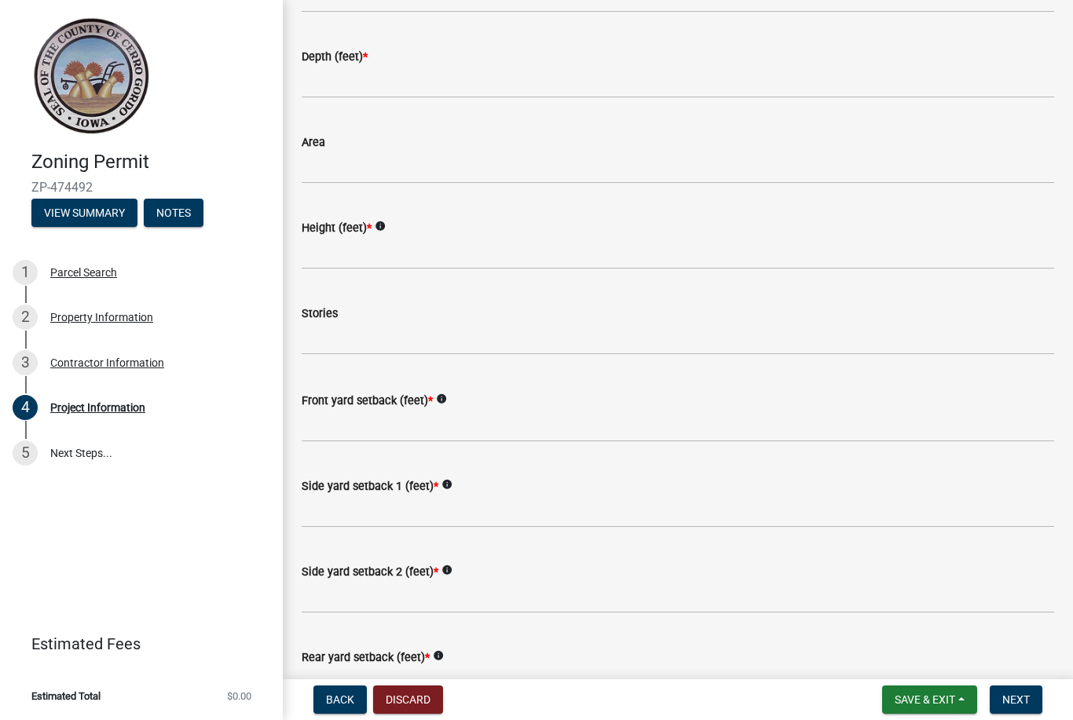
click at [436, 404] on div "Front yard setback (feet) * info" at bounding box center [678, 405] width 752 height 73
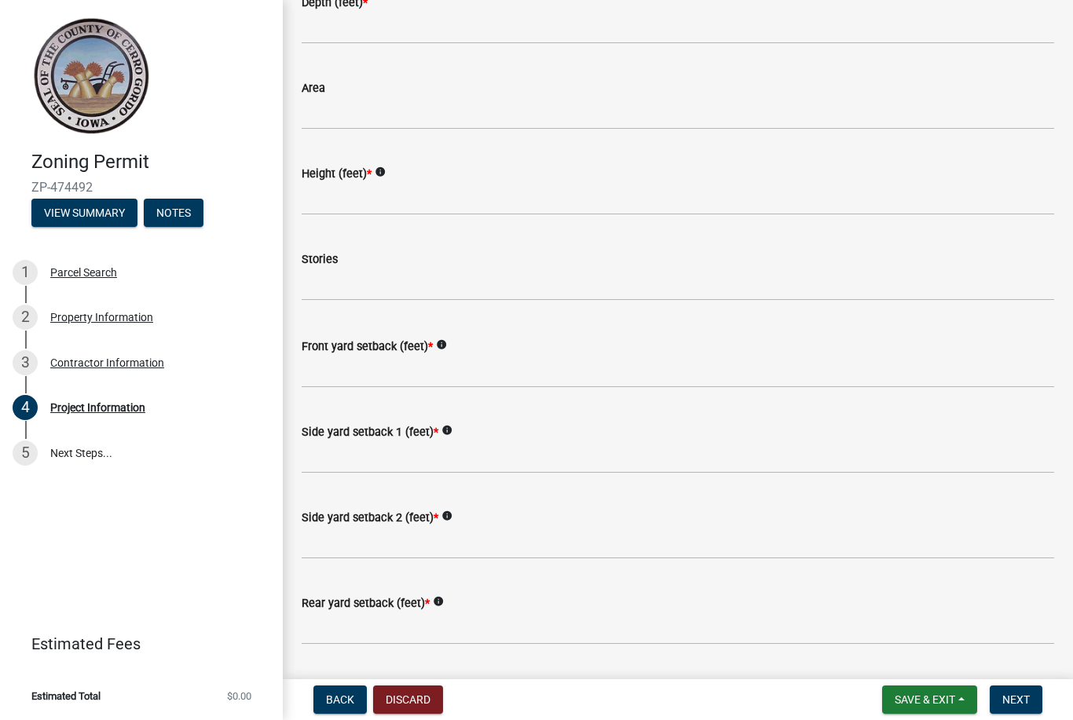
scroll to position [1229, 0]
